Goal: Information Seeking & Learning: Learn about a topic

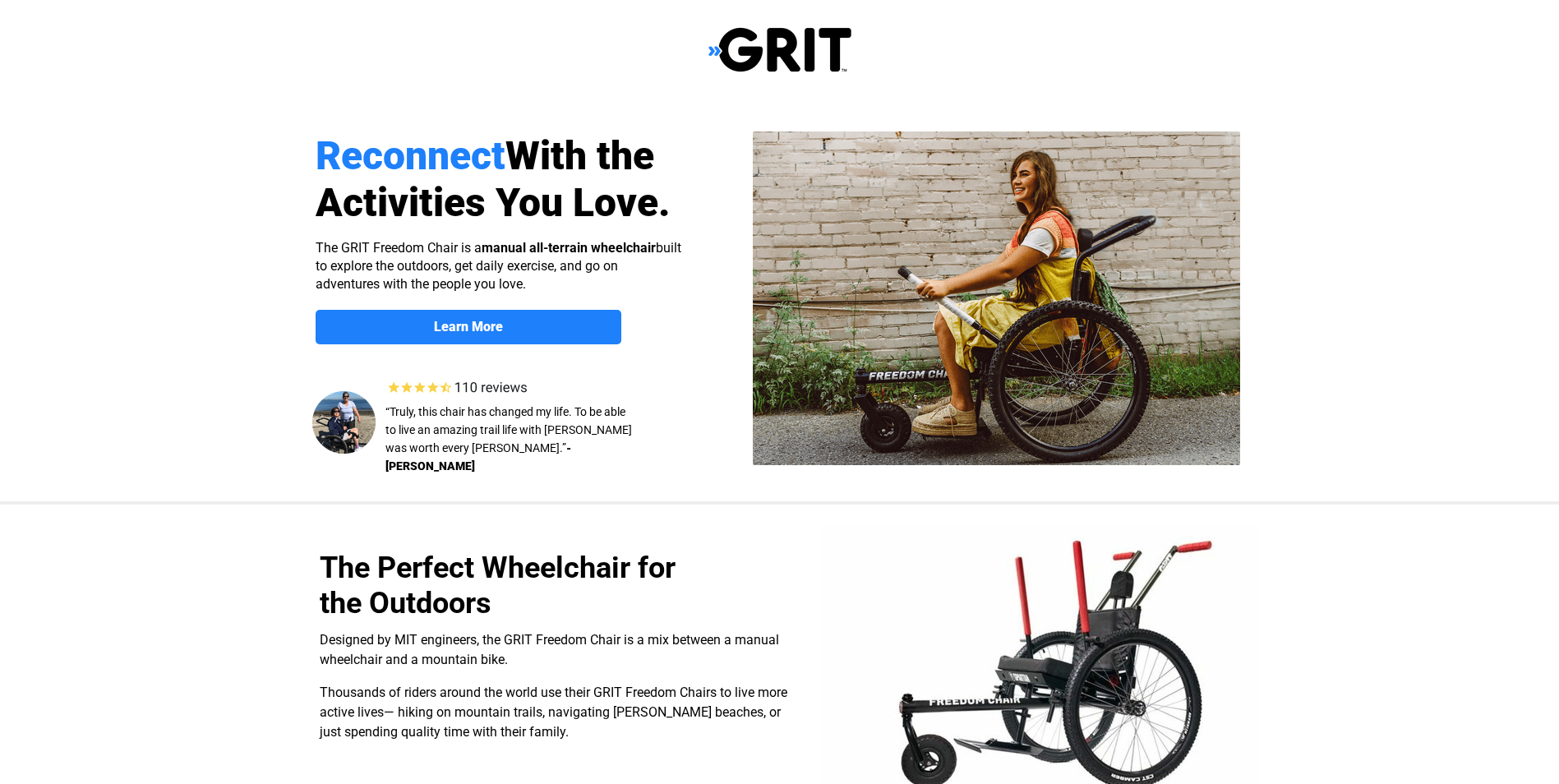
select select "CA"
click at [497, 329] on strong "Learn More" at bounding box center [468, 326] width 69 height 15
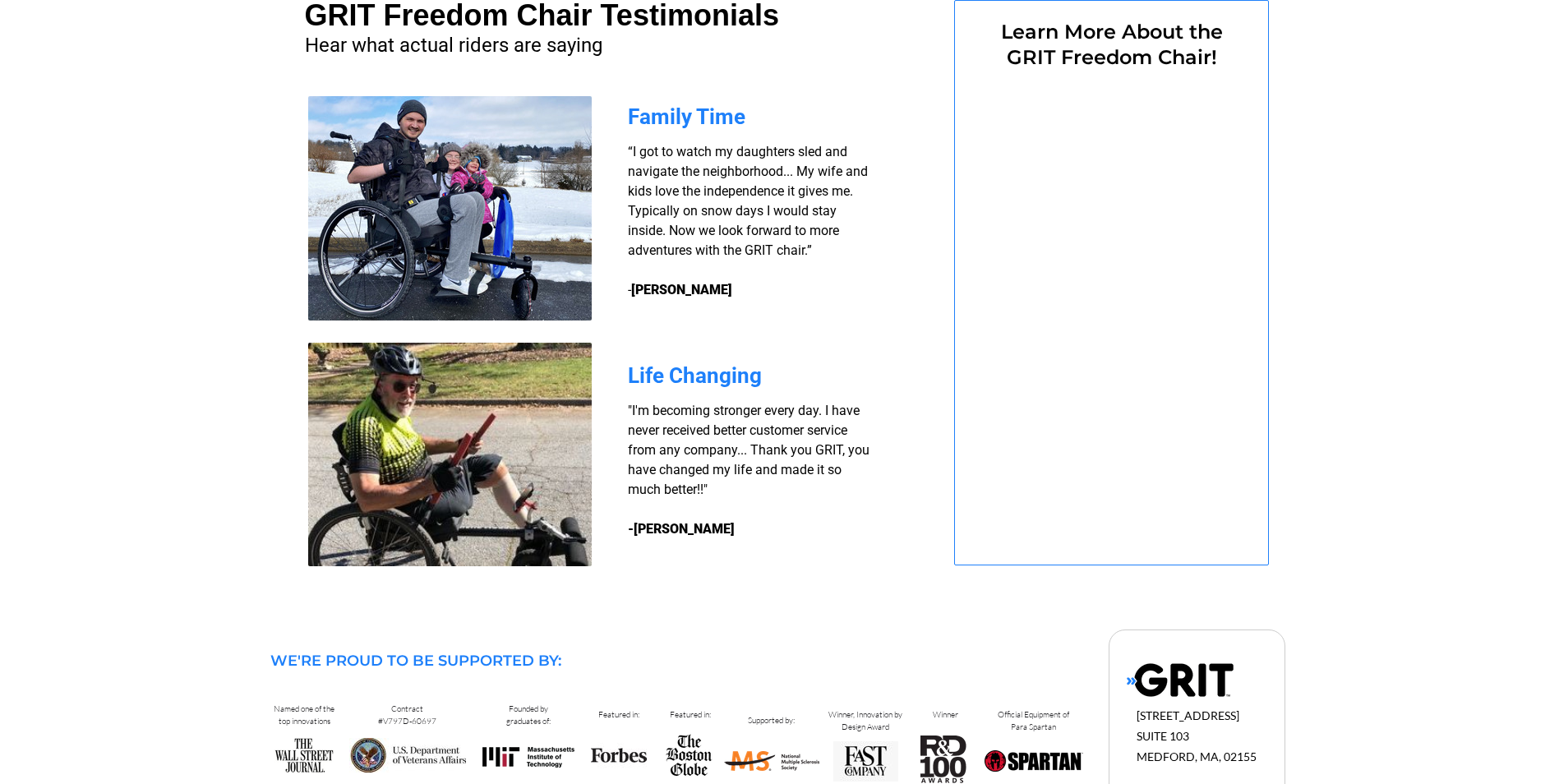
select select "CA"
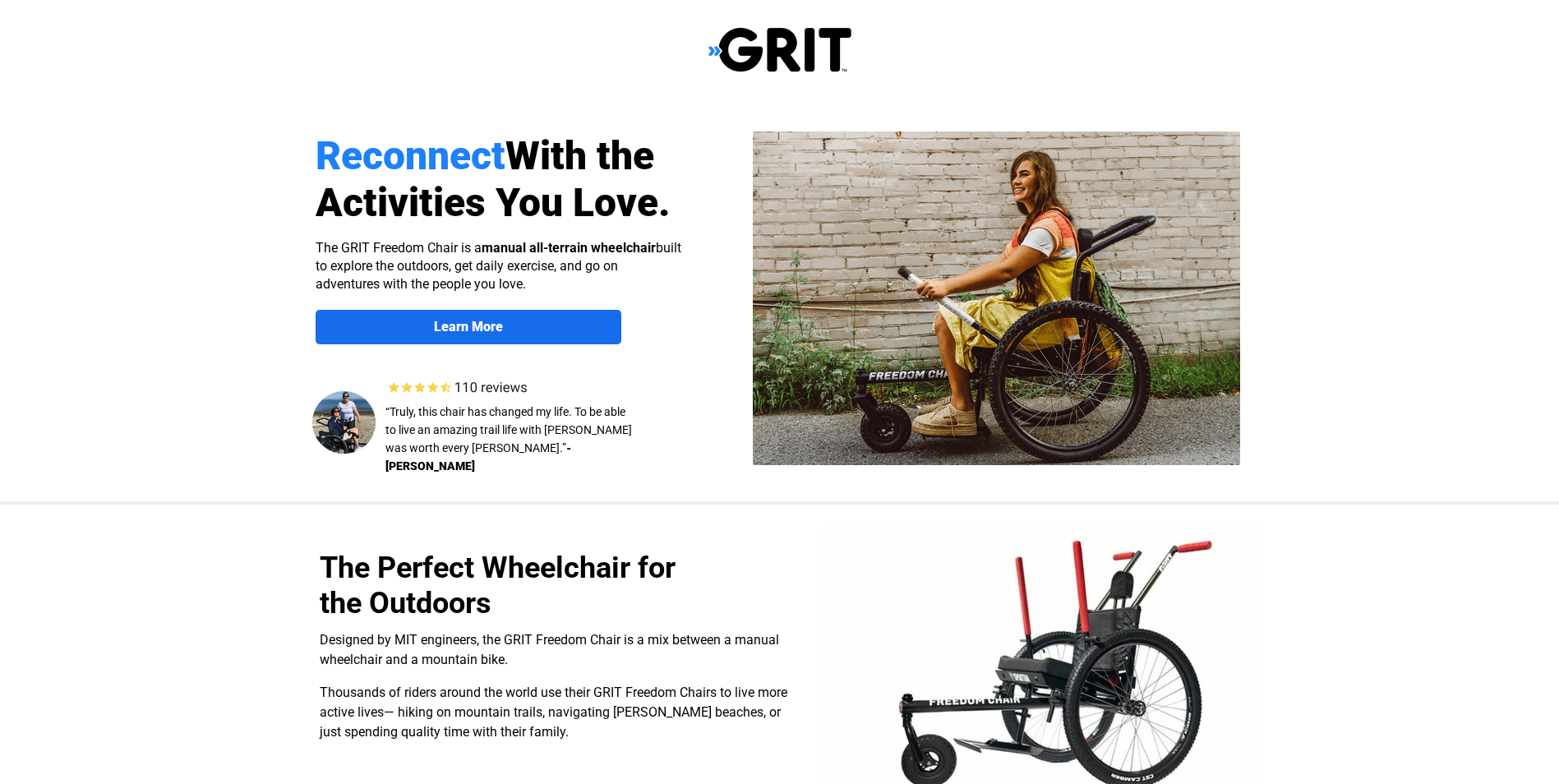
click at [513, 317] on link "Learn More" at bounding box center [468, 327] width 306 height 34
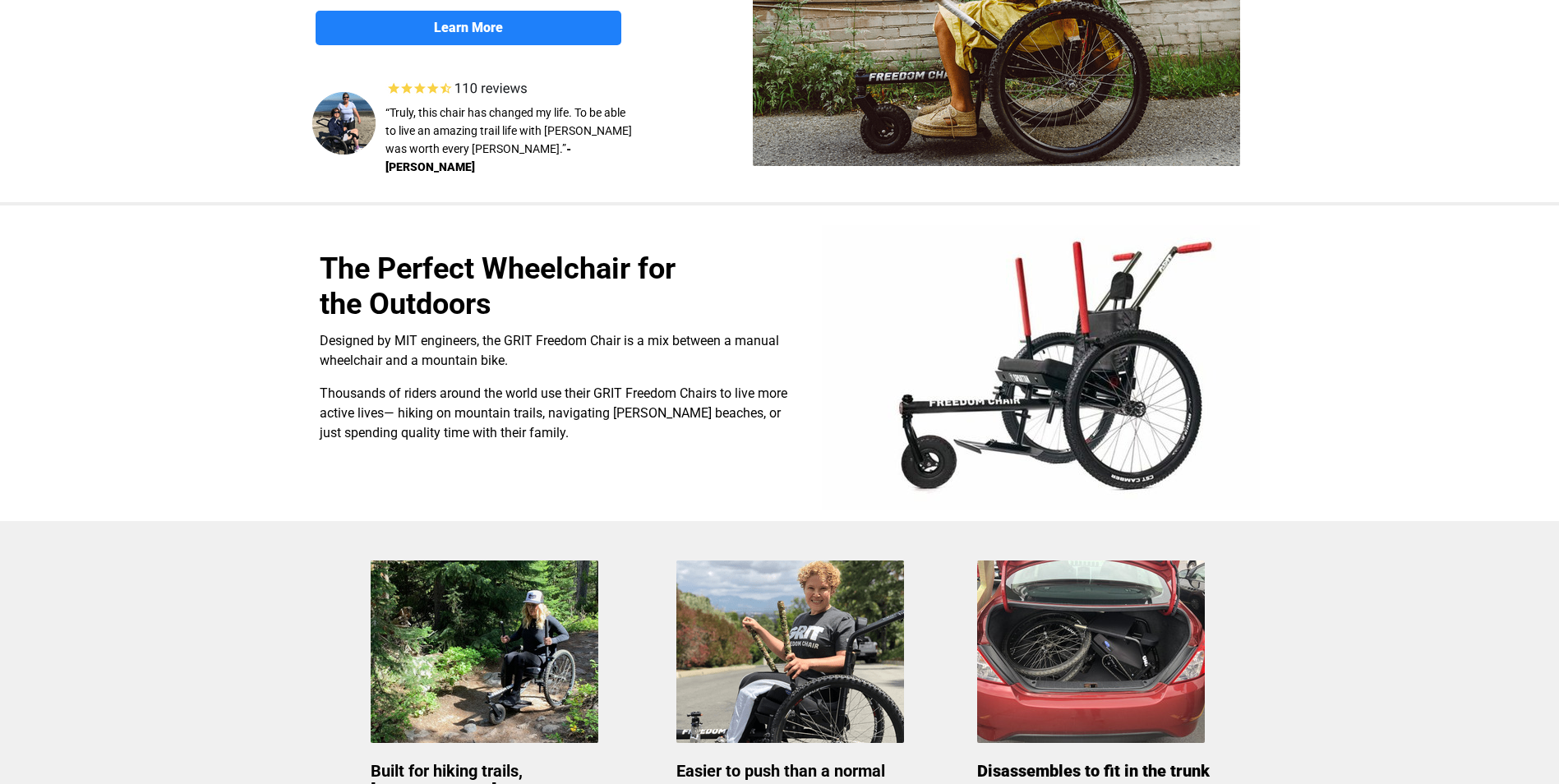
scroll to position [120, 0]
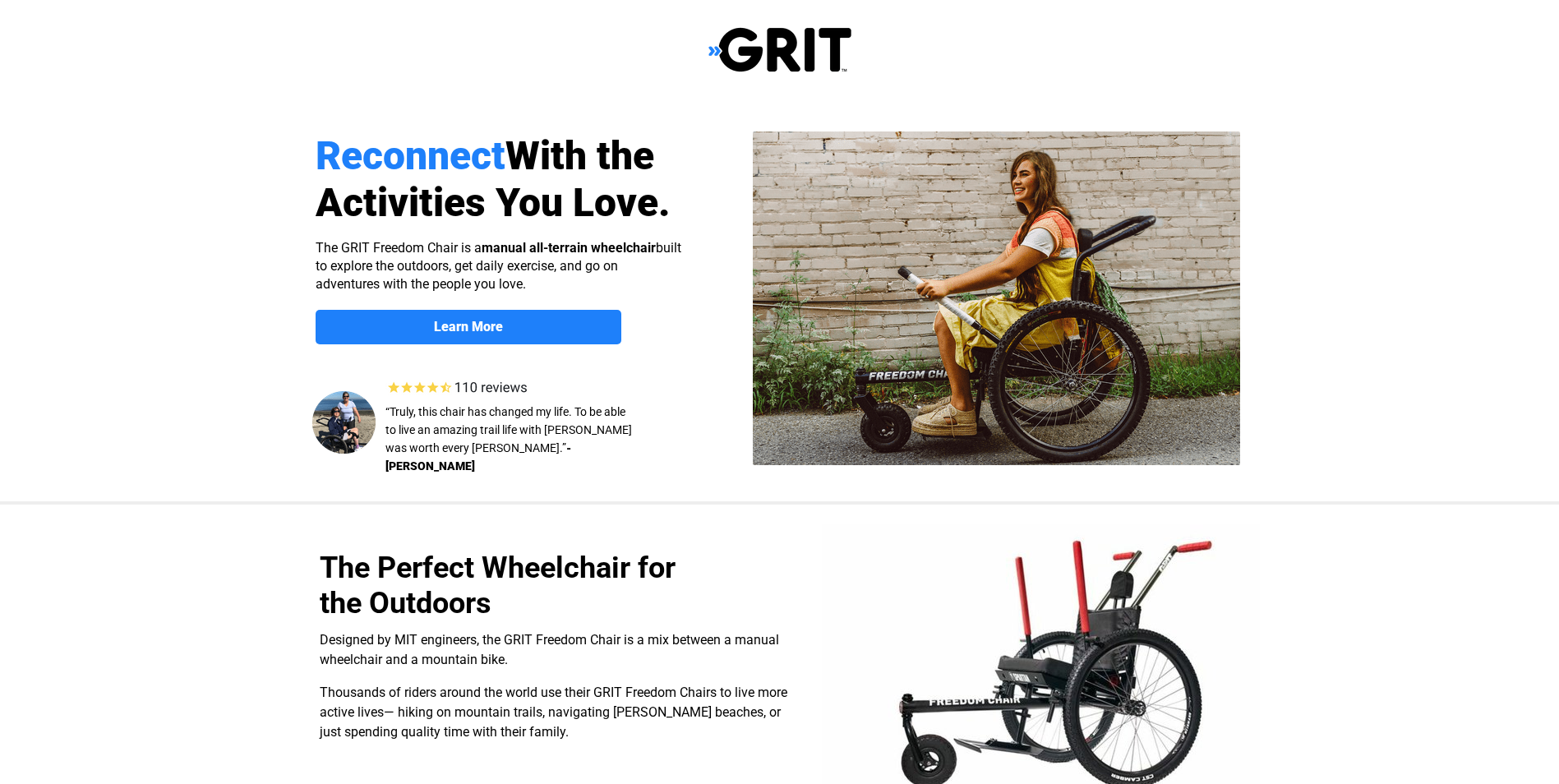
select select "CA"
